Goal: Task Accomplishment & Management: Manage account settings

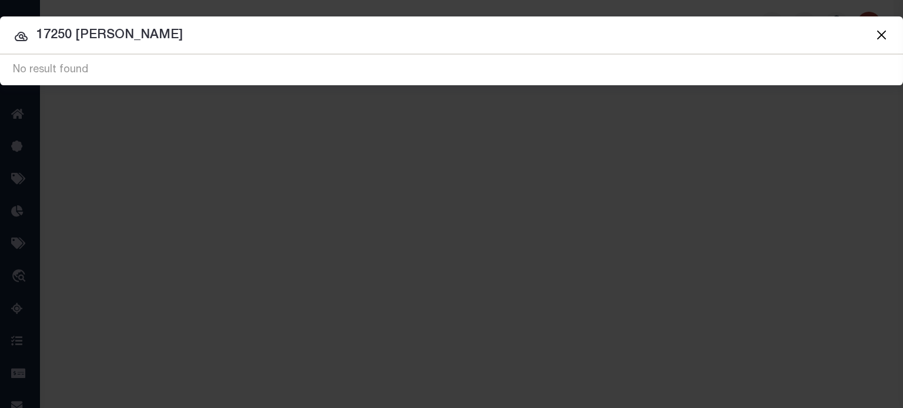
drag, startPoint x: 0, startPoint y: 0, endPoint x: -341, endPoint y: 15, distance: 341.4
click at [0, 15] on html "Home Profile" at bounding box center [451, 311] width 903 height 623
type input "175001425"
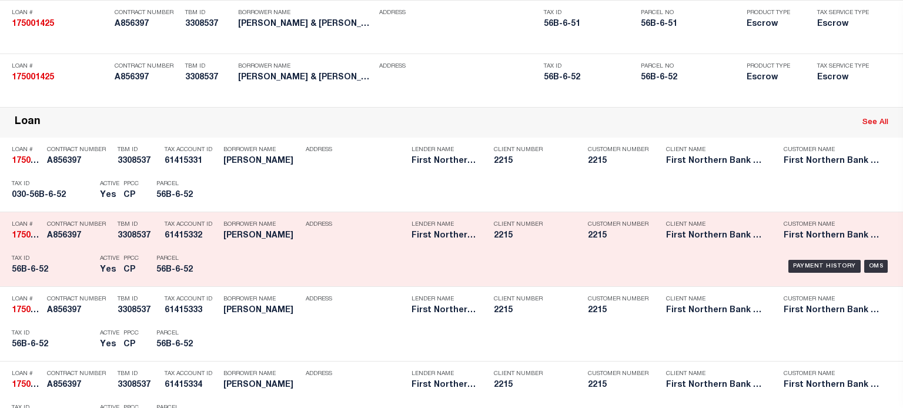
scroll to position [294, 0]
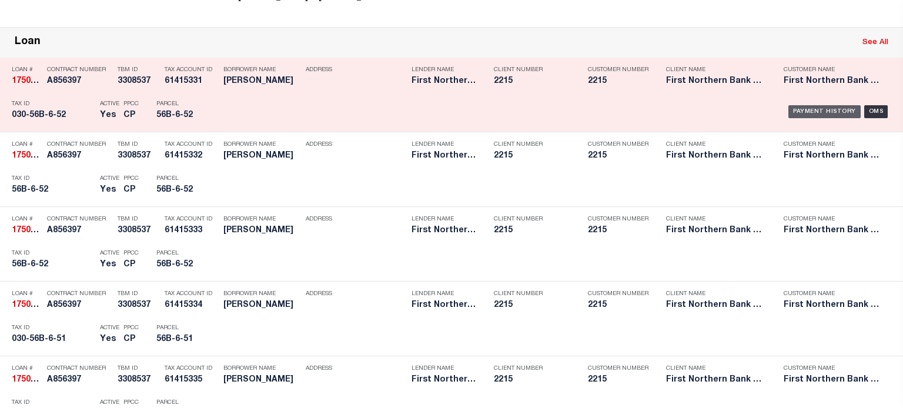
click at [792, 111] on div "Payment History" at bounding box center [825, 111] width 72 height 13
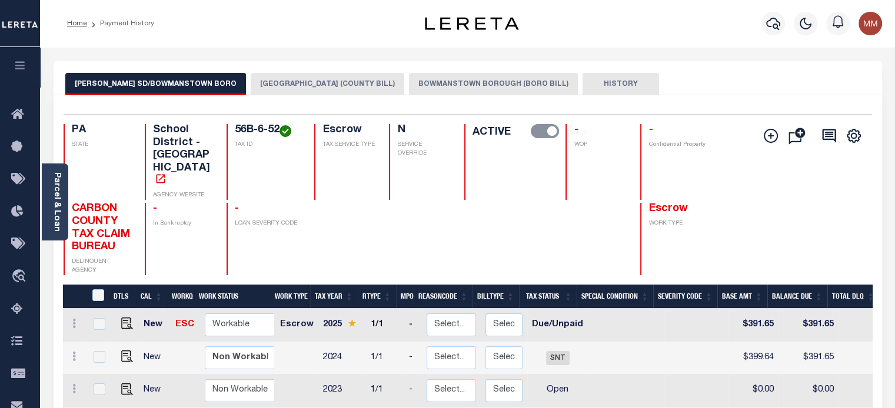
click at [293, 80] on button "[GEOGRAPHIC_DATA] (COUNTY BILL)" at bounding box center [327, 84] width 153 height 22
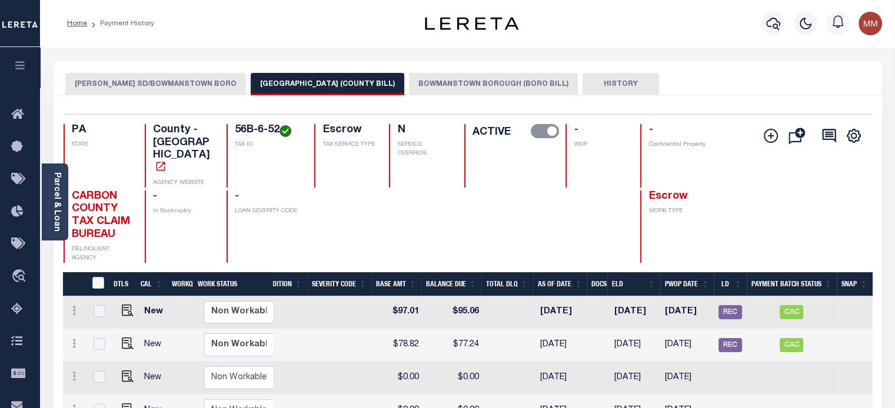
click at [525, 85] on button "BOWMANSTOWN BOROUGH (BORO BILL)" at bounding box center [493, 84] width 169 height 22
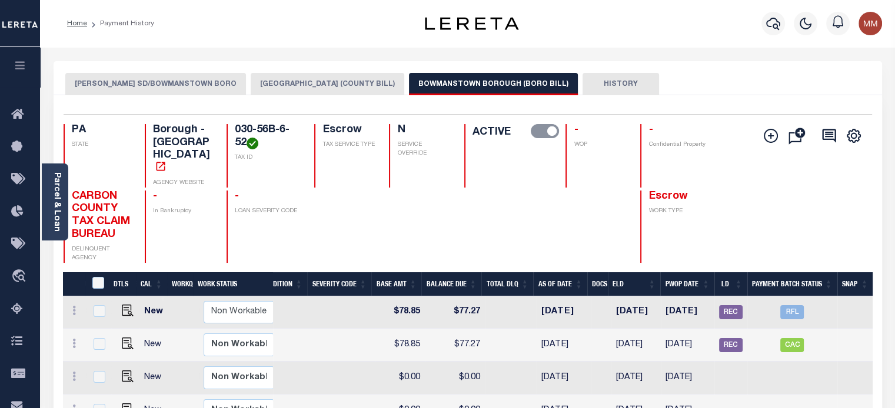
click at [366, 81] on button "BOWMANSTOWN BOROUGH (COUNTY BILL)" at bounding box center [327, 84] width 153 height 22
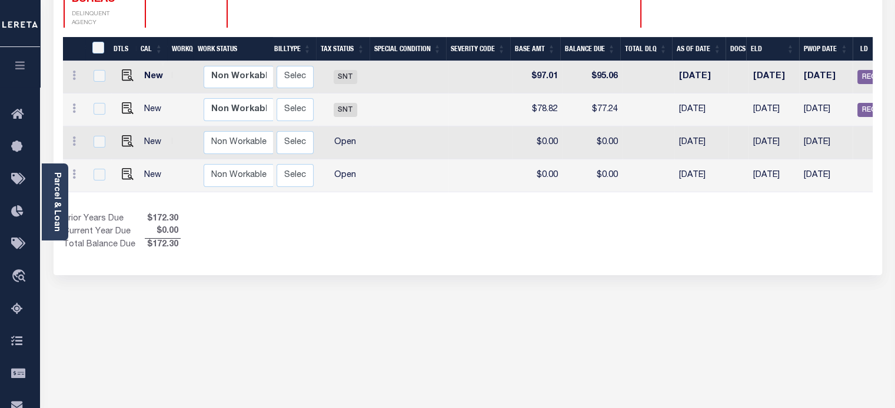
scroll to position [0, 340]
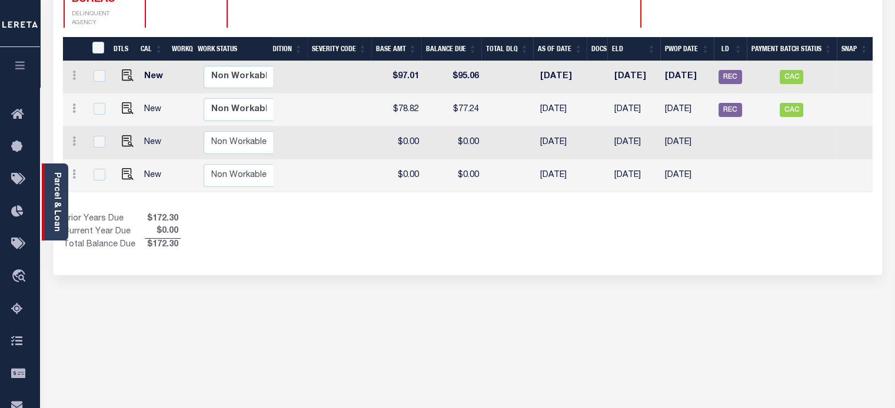
click at [61, 188] on link "Parcel & Loan" at bounding box center [56, 201] width 8 height 59
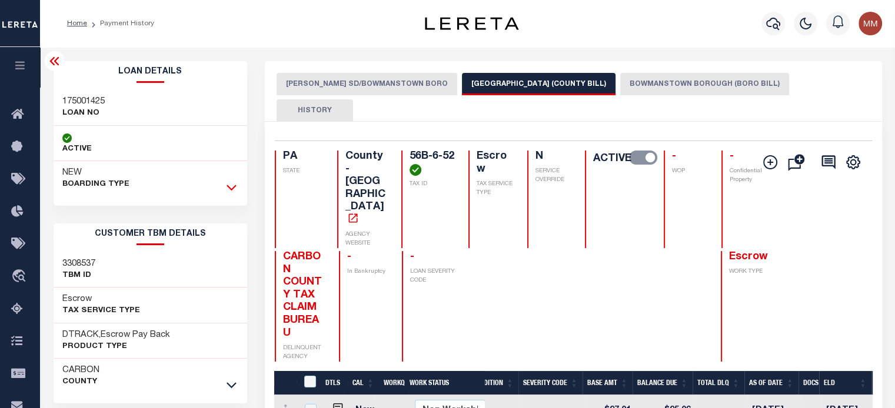
drag, startPoint x: 232, startPoint y: 185, endPoint x: 219, endPoint y: 136, distance: 50.7
click at [233, 185] on icon at bounding box center [231, 187] width 10 height 12
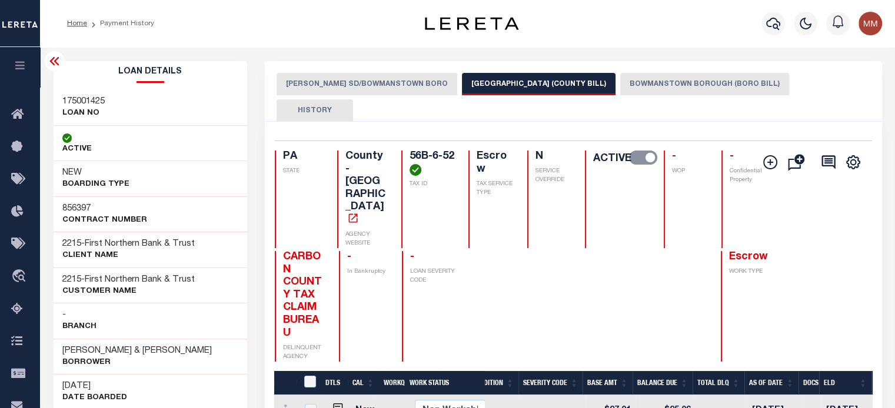
scroll to position [0, 340]
click at [705, 81] on button "BOWMANSTOWN BOROUGH (BORO BILL)" at bounding box center [704, 84] width 169 height 22
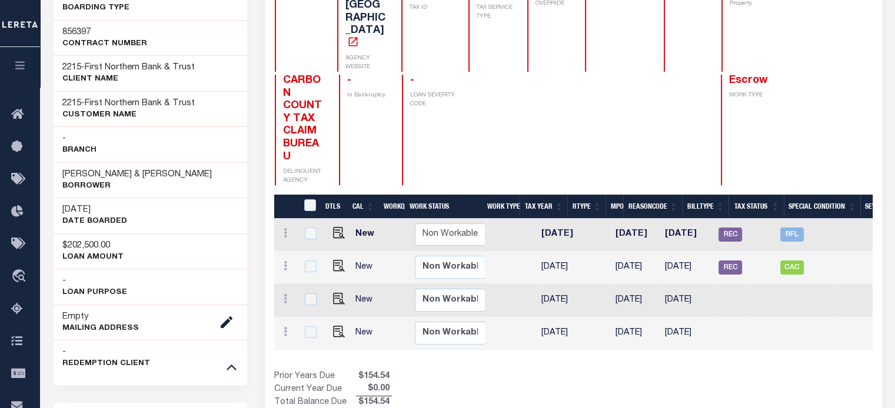
scroll to position [0, 553]
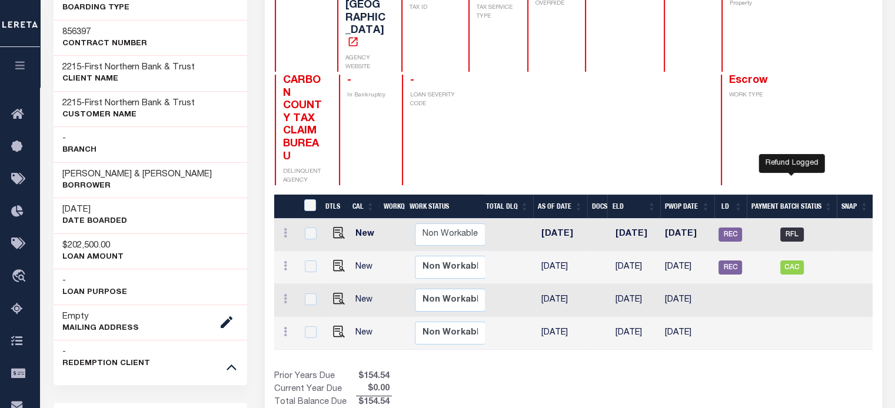
click at [795, 228] on span "RFL" at bounding box center [792, 235] width 24 height 14
checkbox input "true"
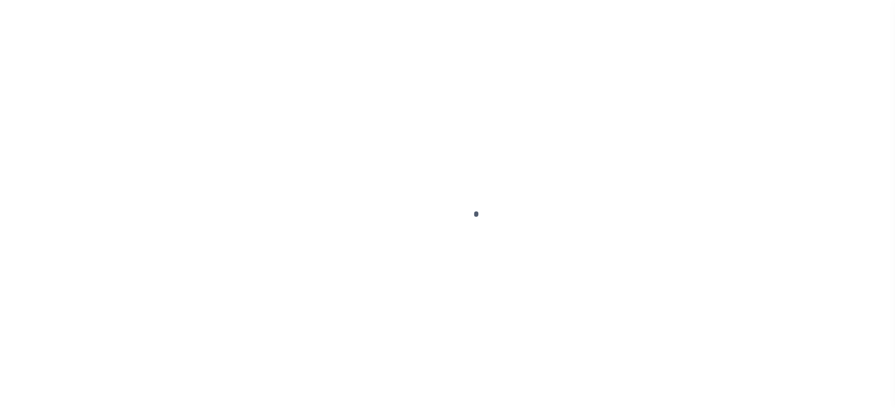
select select "RFL"
select select "Urbina, Matthew"
select select
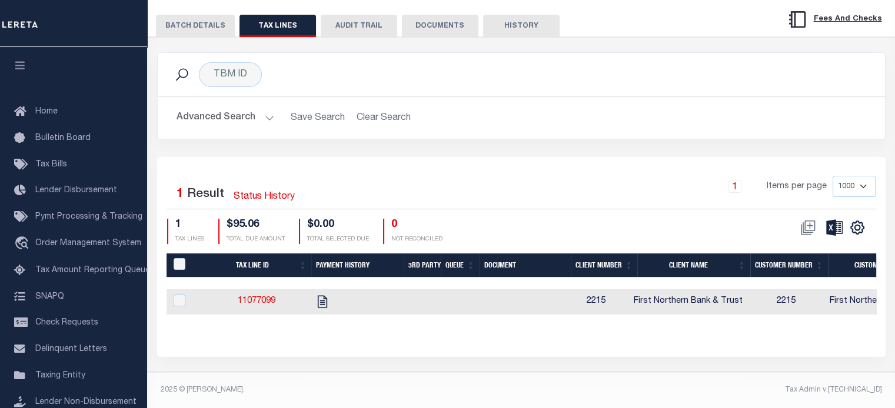
scroll to position [196, 0]
click at [207, 20] on button "BATCH DETAILS" at bounding box center [195, 26] width 79 height 22
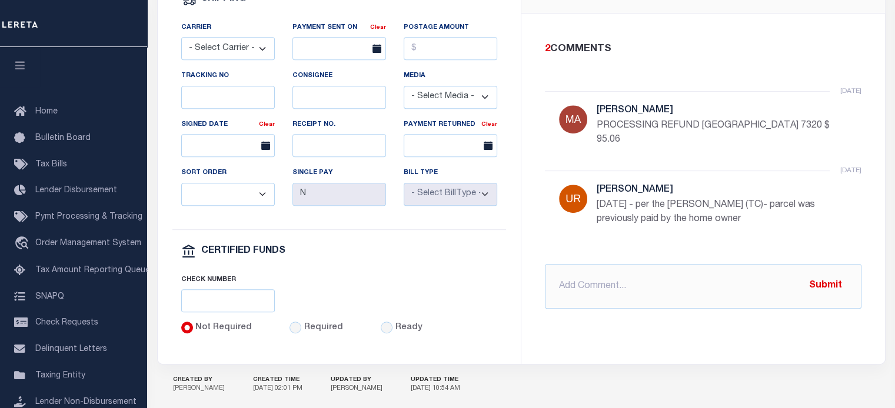
scroll to position [608, 0]
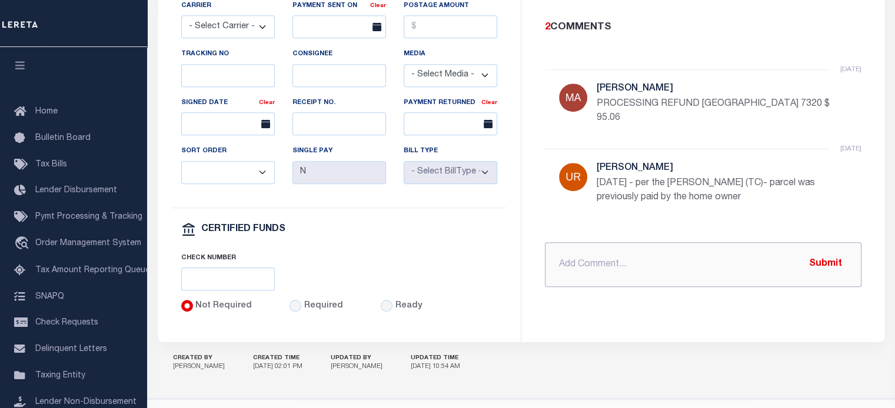
click at [585, 249] on input "text" at bounding box center [703, 264] width 316 height 45
click at [594, 259] on input "text" at bounding box center [703, 264] width 316 height 45
type input "f"
type input "FEDEX 8835 4324 4260 CK 8688 $ 95.06"
click at [823, 252] on button "Submit" at bounding box center [825, 264] width 48 height 24
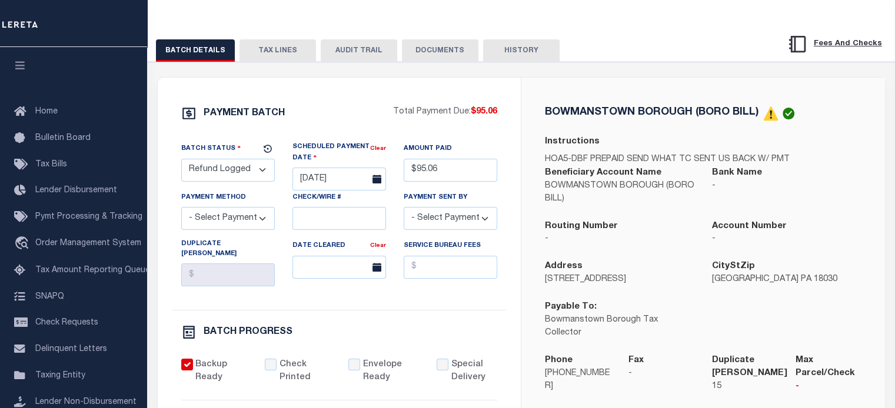
scroll to position [138, 0]
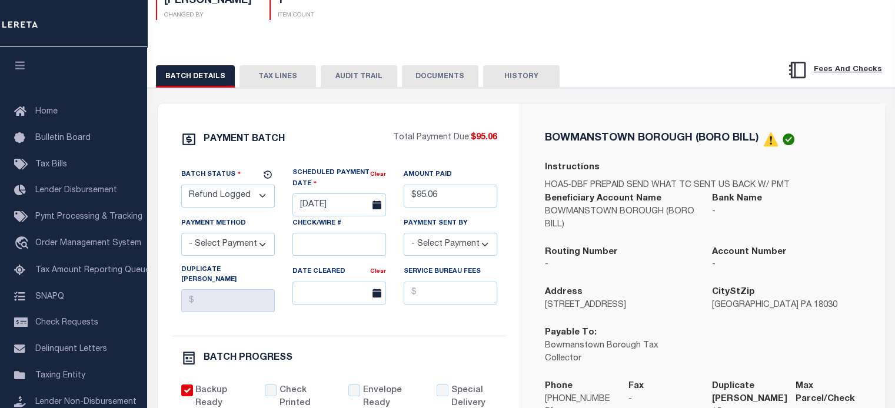
click at [228, 199] on select "- Select Status - Scheduled for Payment Ready For Payment Payment Sent Cleared …" at bounding box center [228, 196] width 94 height 23
select select "RFD"
click at [181, 186] on select "- Select Status - Scheduled for Payment Ready For Payment Payment Sent Cleared …" at bounding box center [228, 196] width 94 height 23
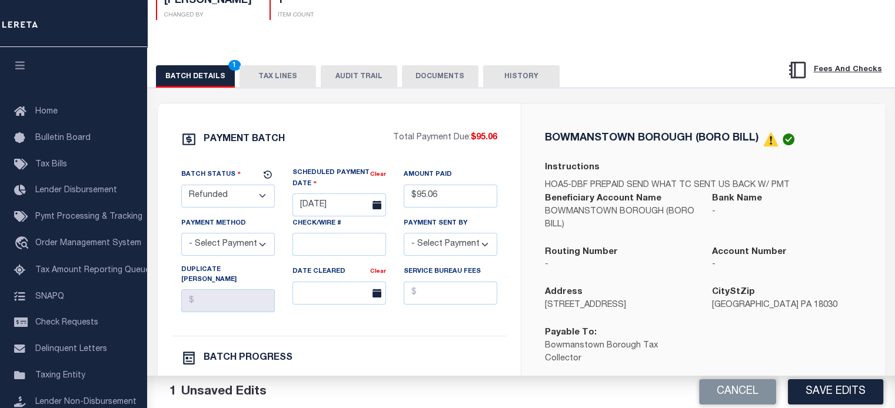
click at [827, 393] on button "Save Edits" at bounding box center [834, 391] width 95 height 25
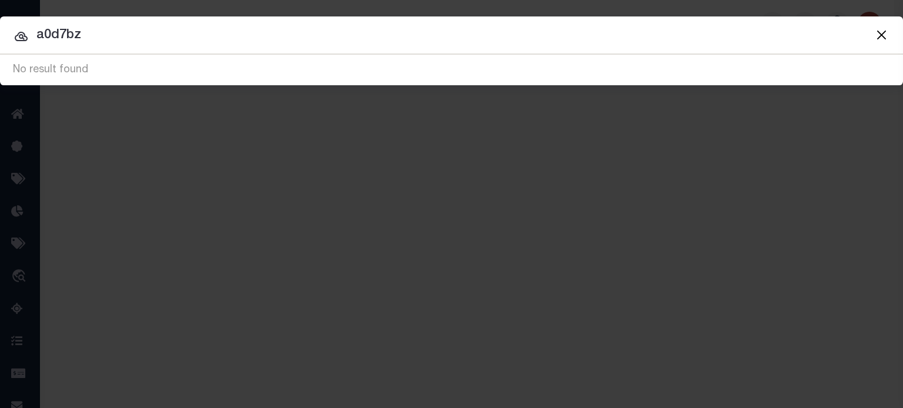
click at [886, 31] on button "Close" at bounding box center [881, 34] width 15 height 15
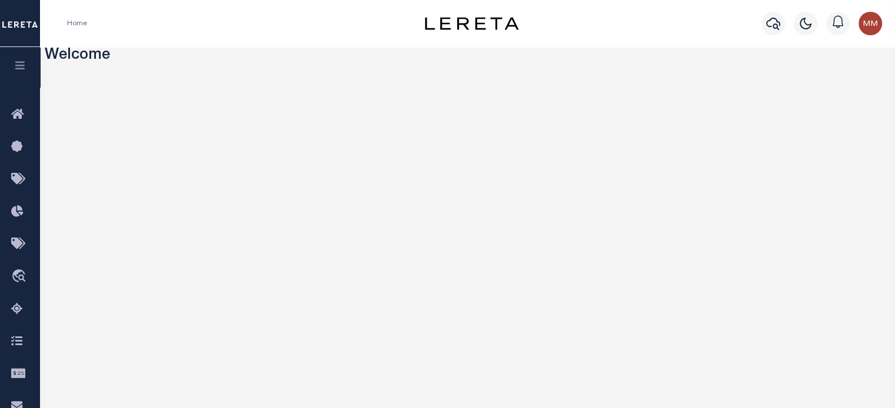
click at [24, 68] on icon "button" at bounding box center [21, 65] width 14 height 11
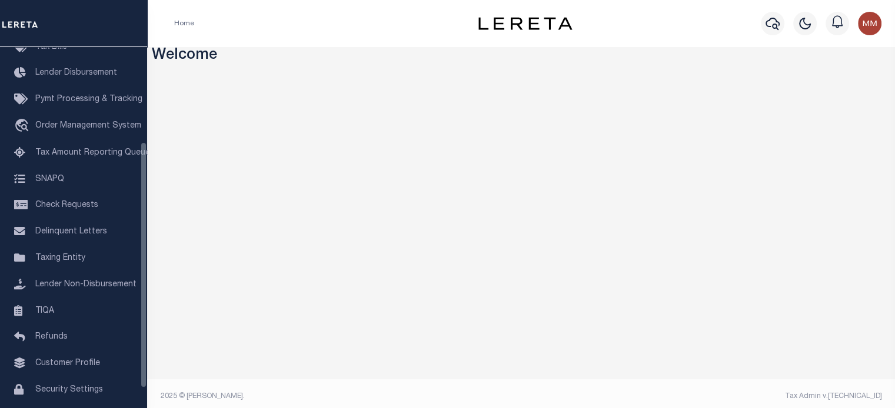
scroll to position [158, 0]
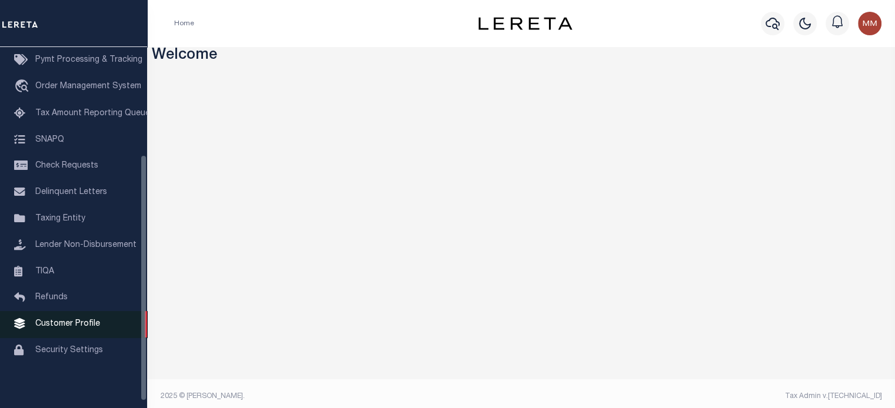
click at [62, 328] on span "Customer Profile" at bounding box center [67, 324] width 65 height 8
